Goal: Check status: Check status

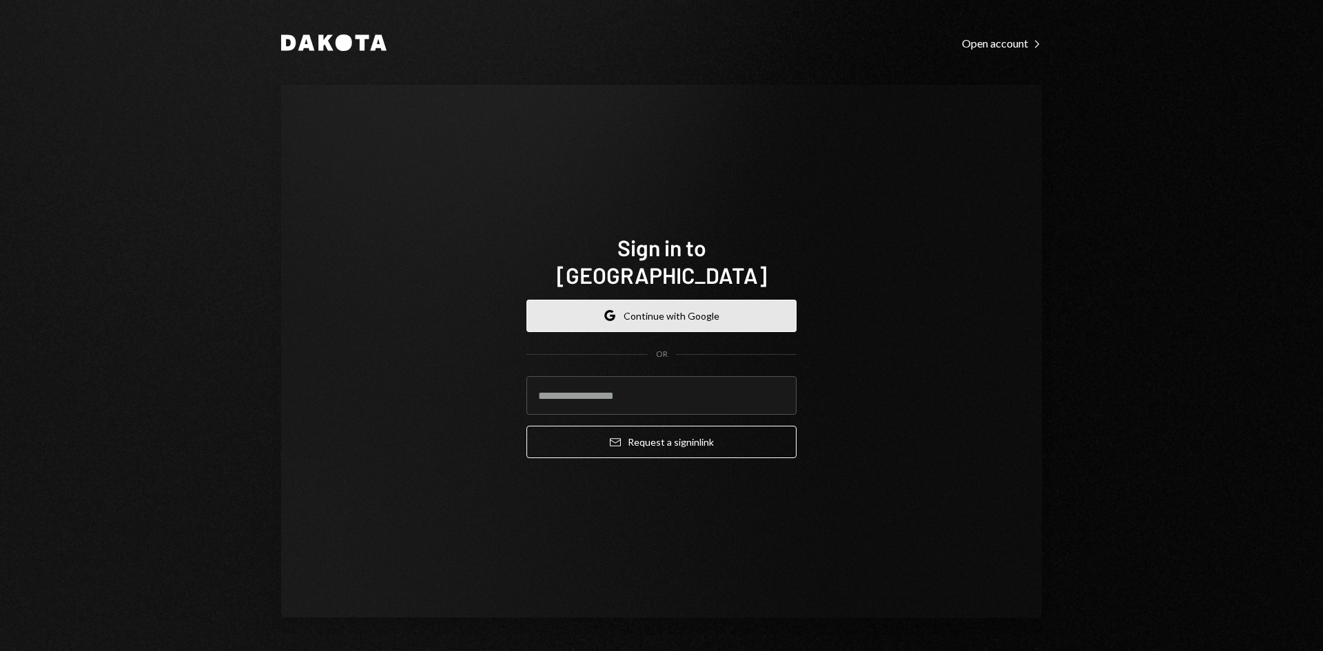
click at [701, 304] on button "Google Continue with Google" at bounding box center [661, 316] width 270 height 32
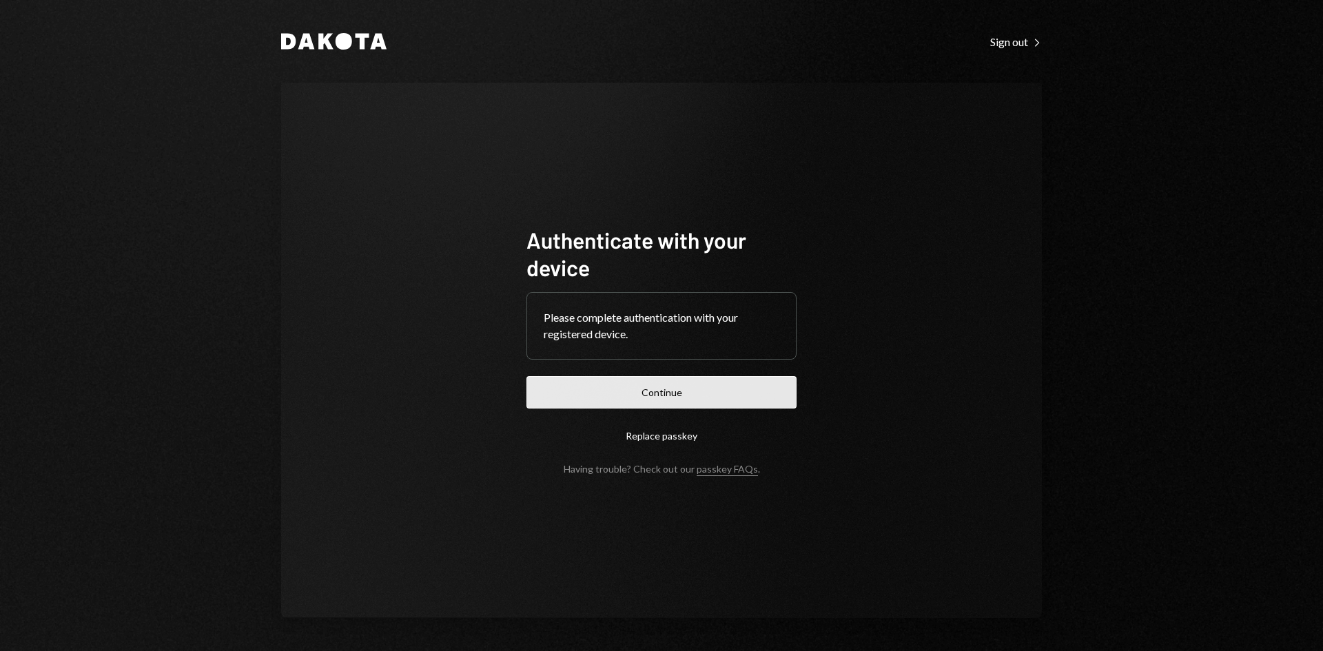
click at [707, 386] on button "Continue" at bounding box center [661, 392] width 270 height 32
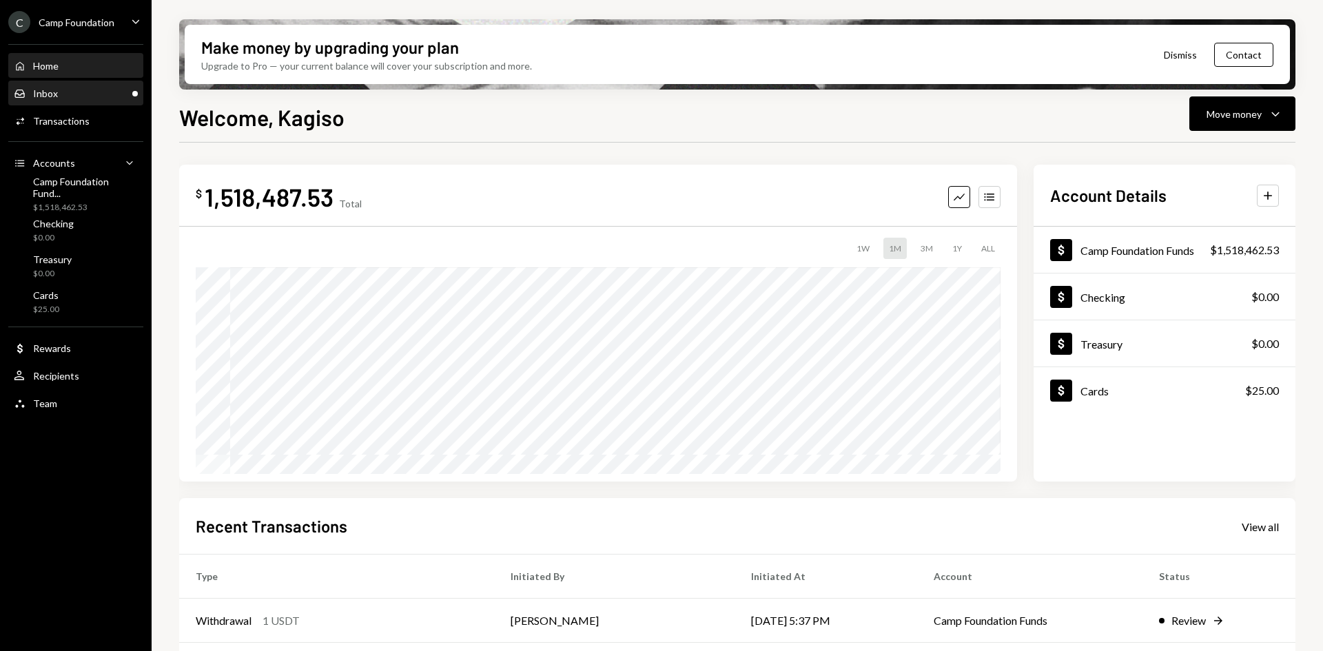
click at [65, 94] on div "Inbox Inbox" at bounding box center [76, 93] width 124 height 12
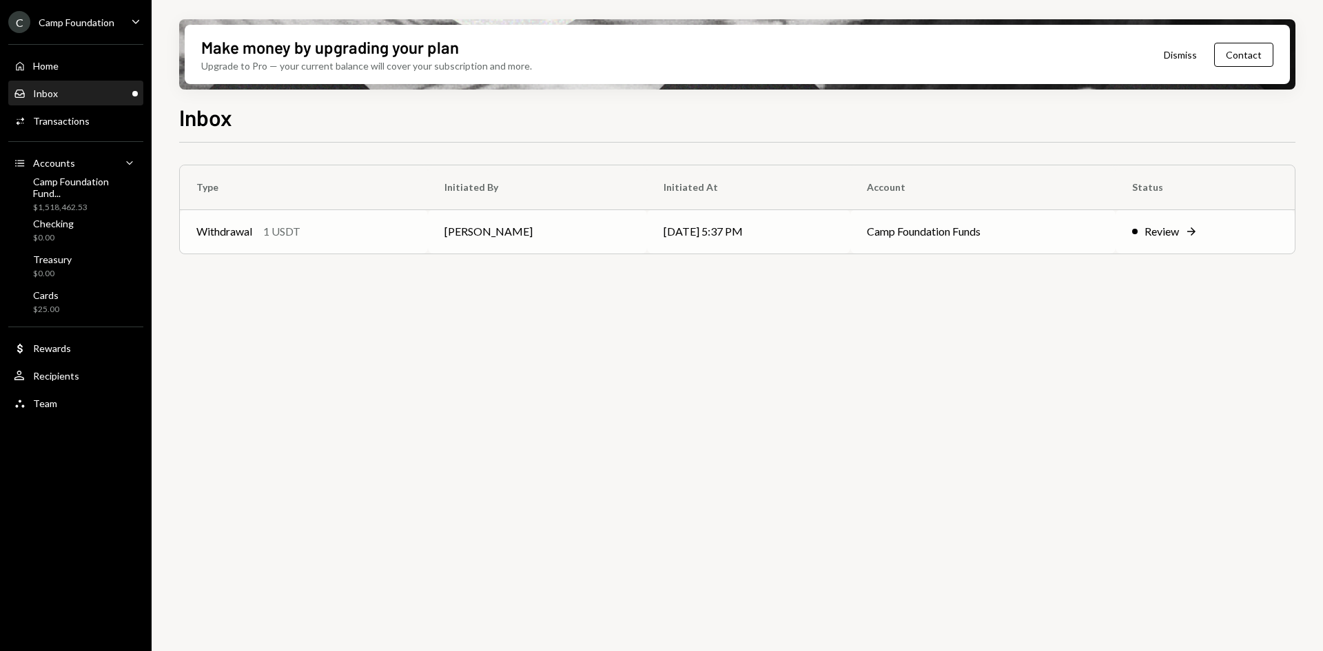
click at [683, 223] on td "[DATE] 5:37 PM" at bounding box center [748, 231] width 203 height 44
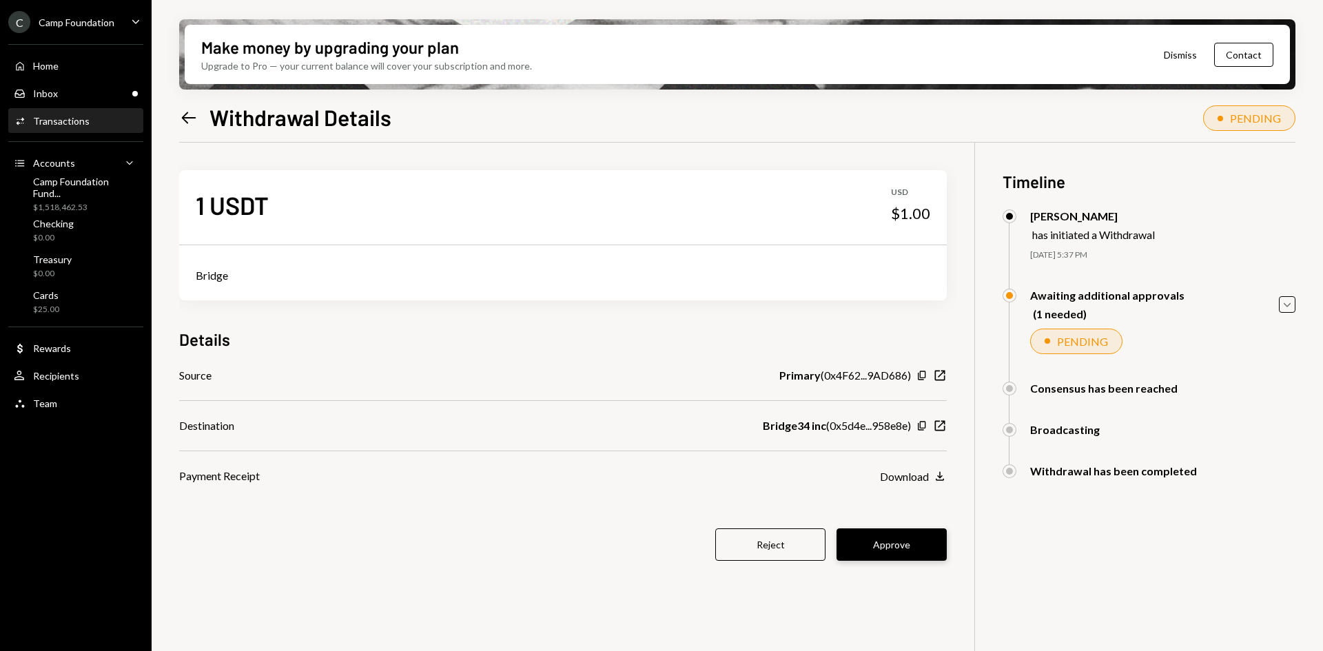
click at [901, 545] on button "Approve" at bounding box center [891, 544] width 110 height 32
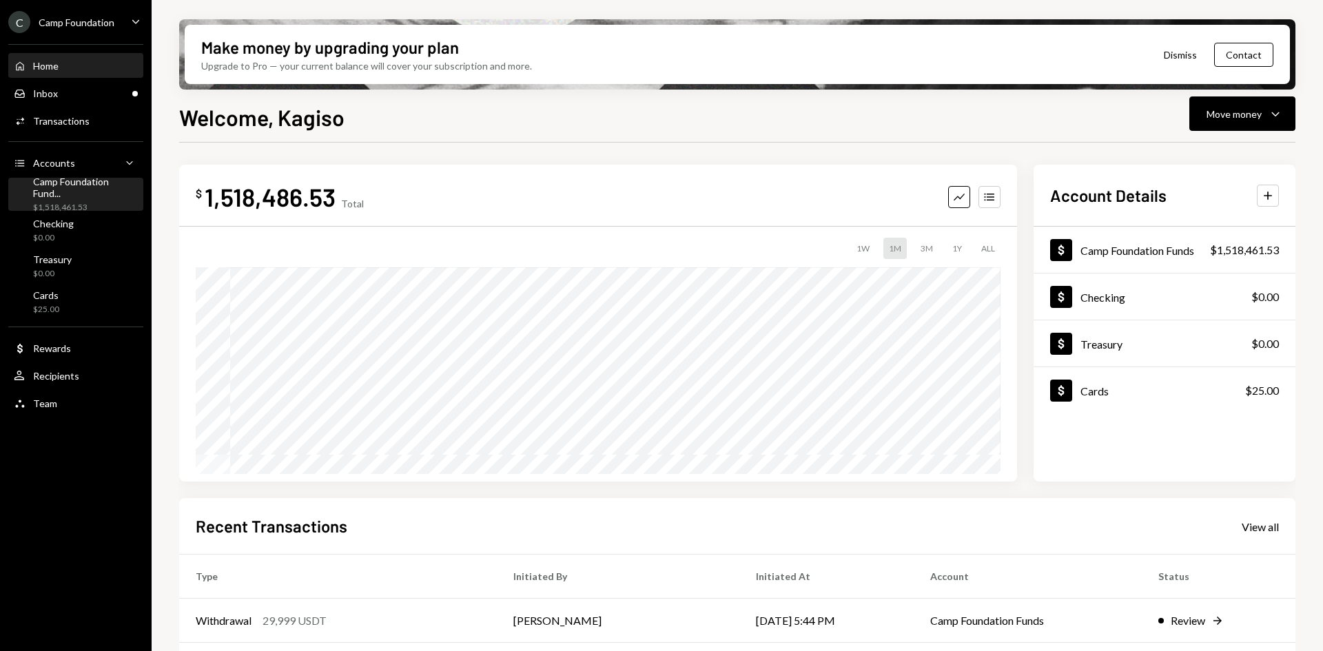
click at [65, 189] on div "Camp Foundation Fund..." at bounding box center [85, 187] width 105 height 23
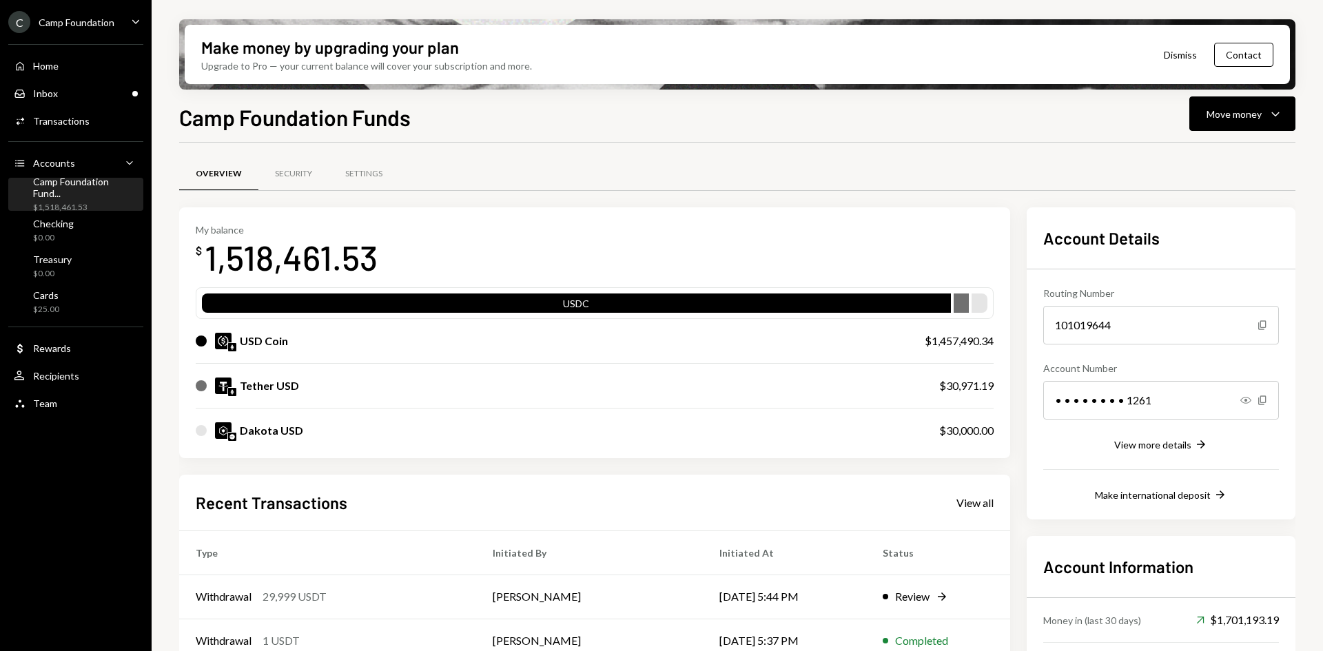
scroll to position [69, 0]
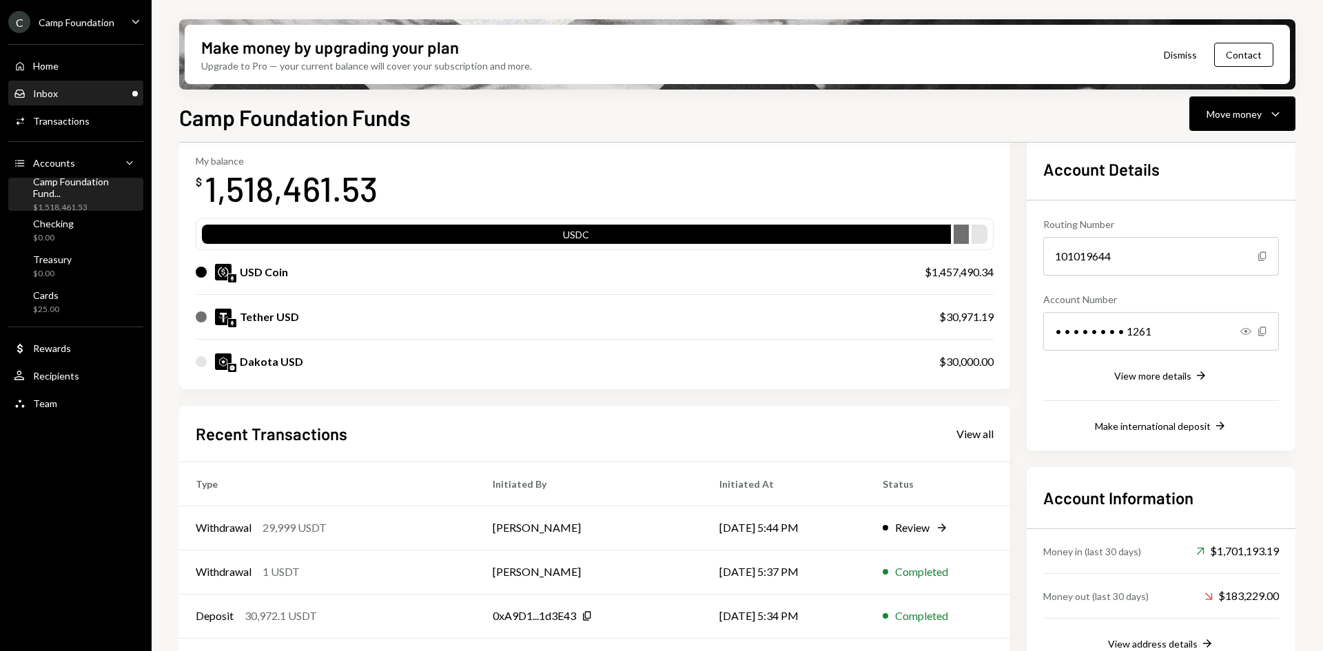
click at [55, 100] on div "Inbox Inbox" at bounding box center [76, 93] width 124 height 23
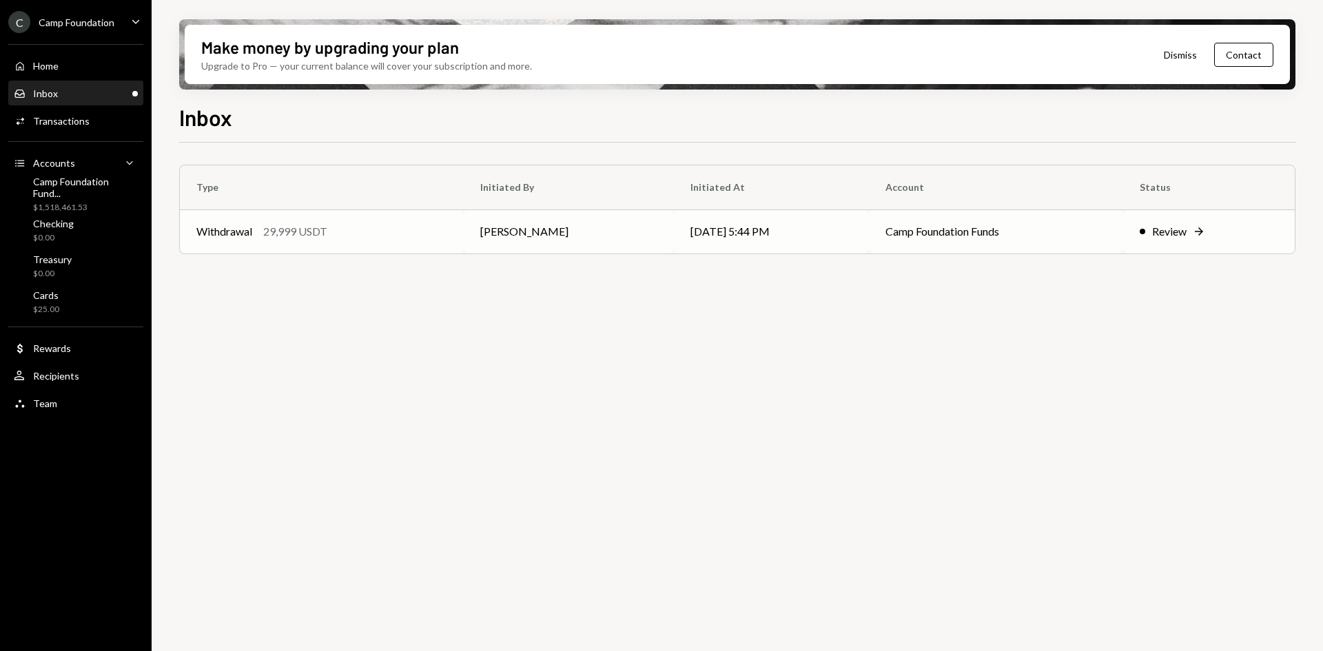
click at [564, 221] on td "[PERSON_NAME]" at bounding box center [569, 231] width 210 height 44
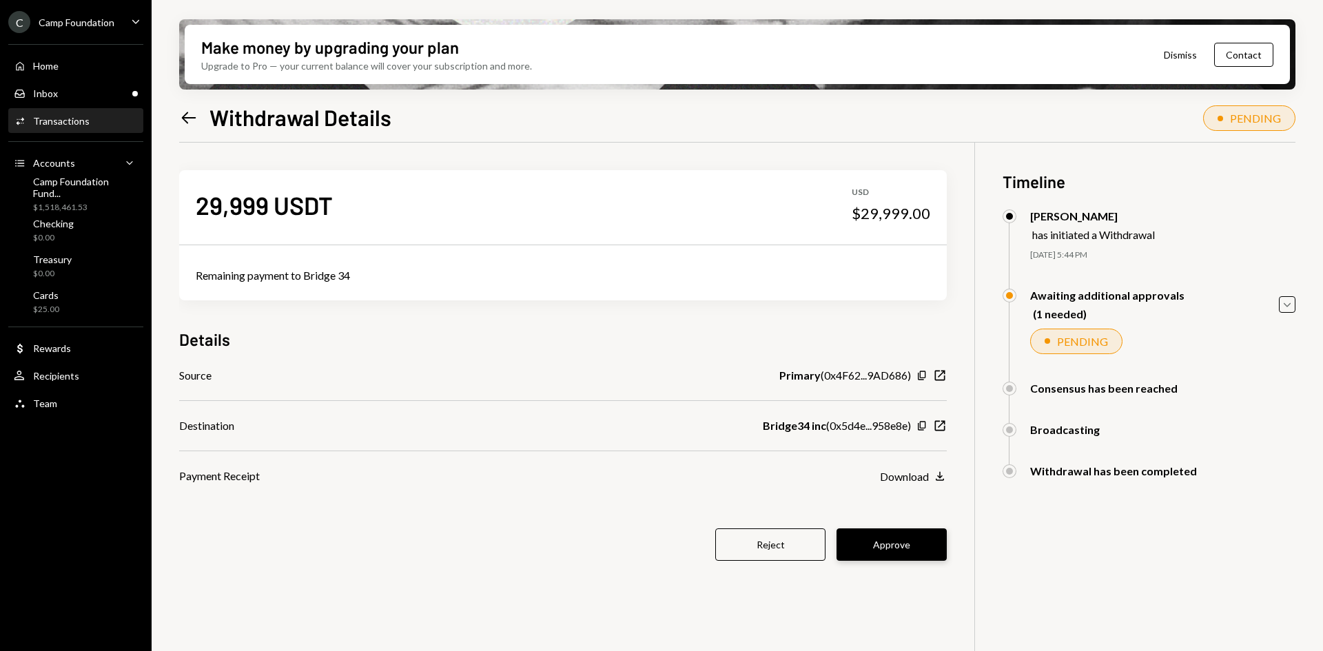
click at [880, 545] on button "Approve" at bounding box center [891, 544] width 110 height 32
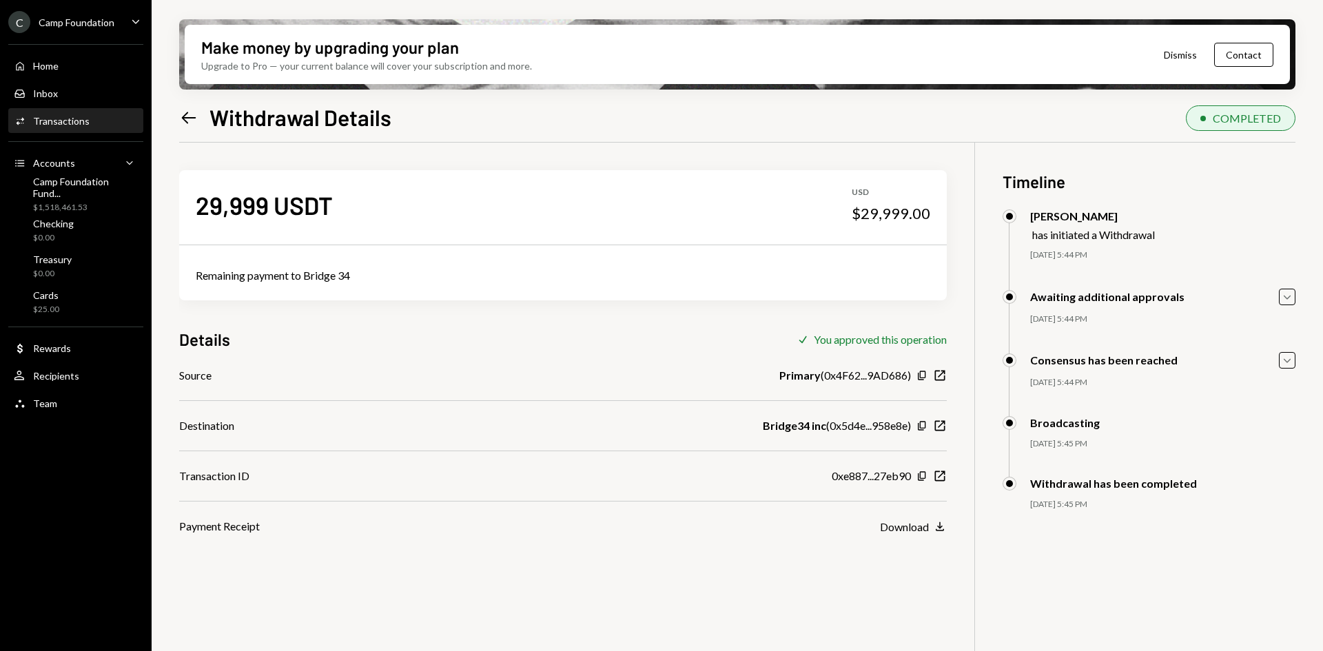
click at [192, 116] on icon "Left Arrow" at bounding box center [188, 117] width 19 height 19
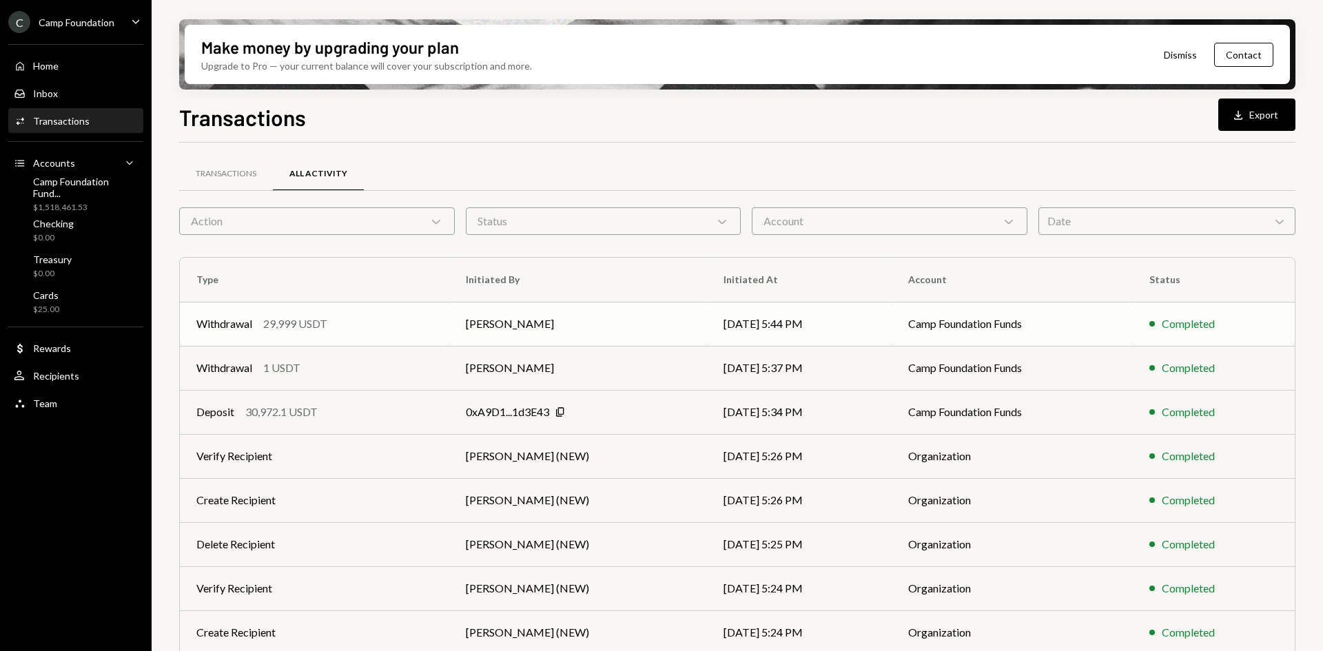
click at [546, 329] on td "[PERSON_NAME]" at bounding box center [577, 324] width 257 height 44
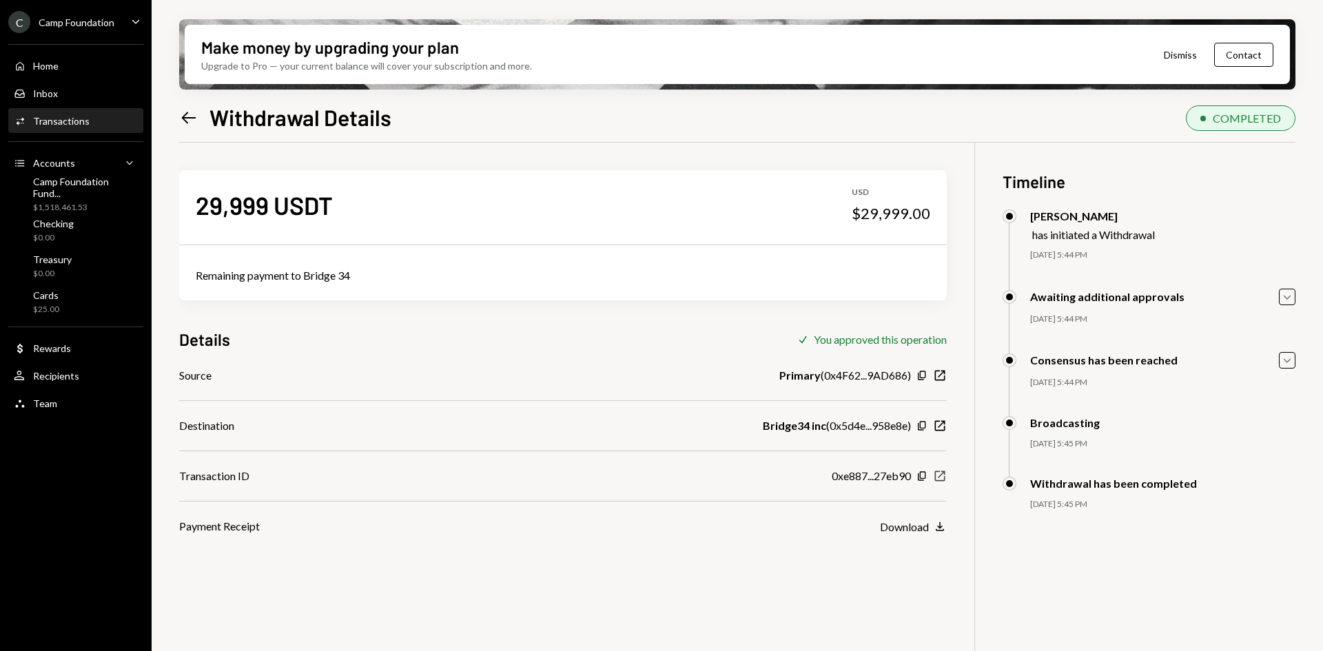
click at [942, 473] on icon "New Window" at bounding box center [940, 476] width 14 height 14
